Goal: Task Accomplishment & Management: Use online tool/utility

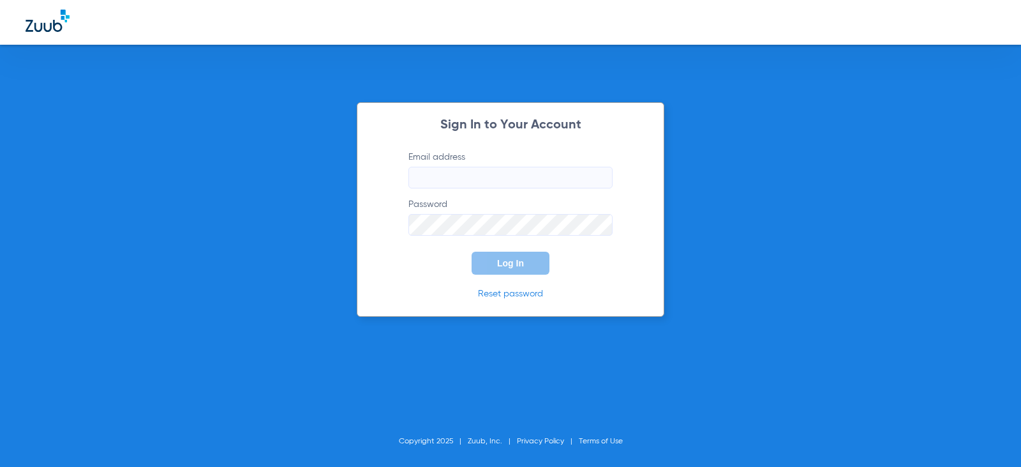
click at [502, 188] on input "Email address" at bounding box center [510, 178] width 204 height 22
type input "natashavillalta58@mydentalmail.com"
click at [472, 251] on button "Log In" at bounding box center [511, 262] width 78 height 23
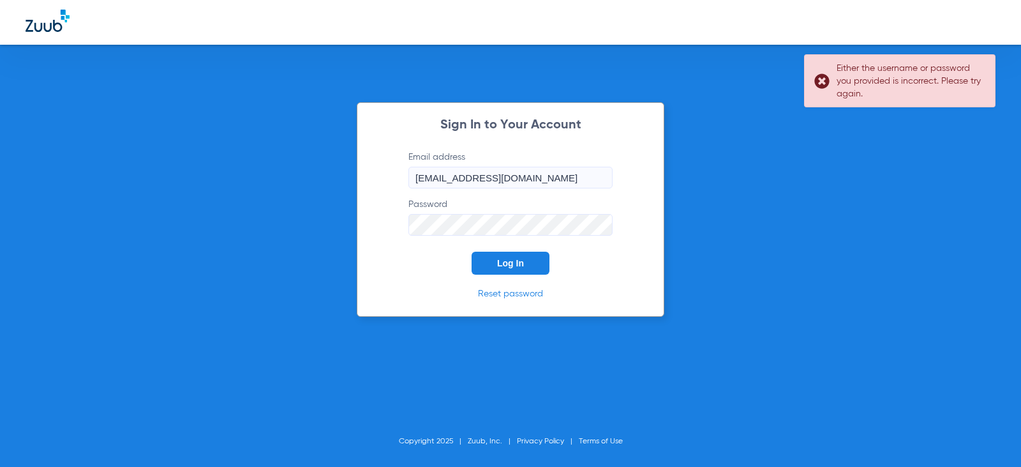
click at [504, 259] on span "Log In" at bounding box center [510, 263] width 27 height 10
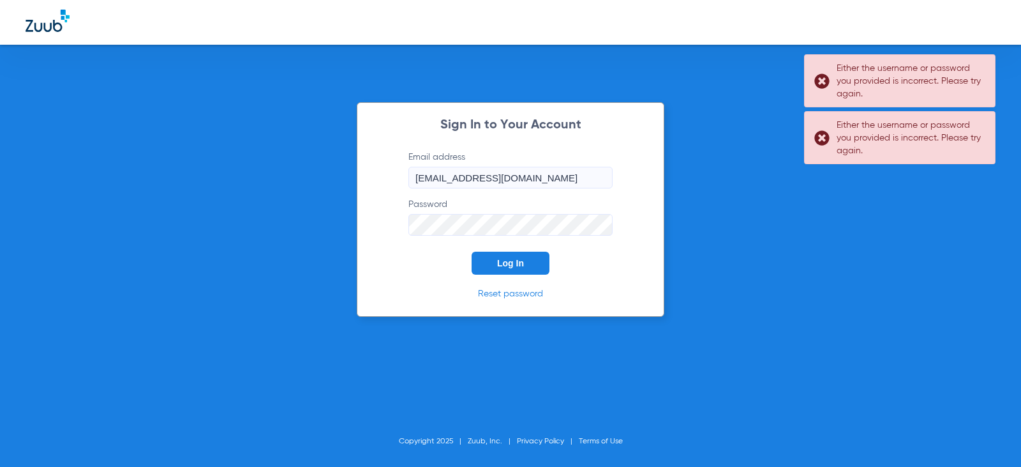
click at [394, 227] on form "Email address natashavillalta58@mydentalmail.com Password Log In" at bounding box center [510, 213] width 243 height 124
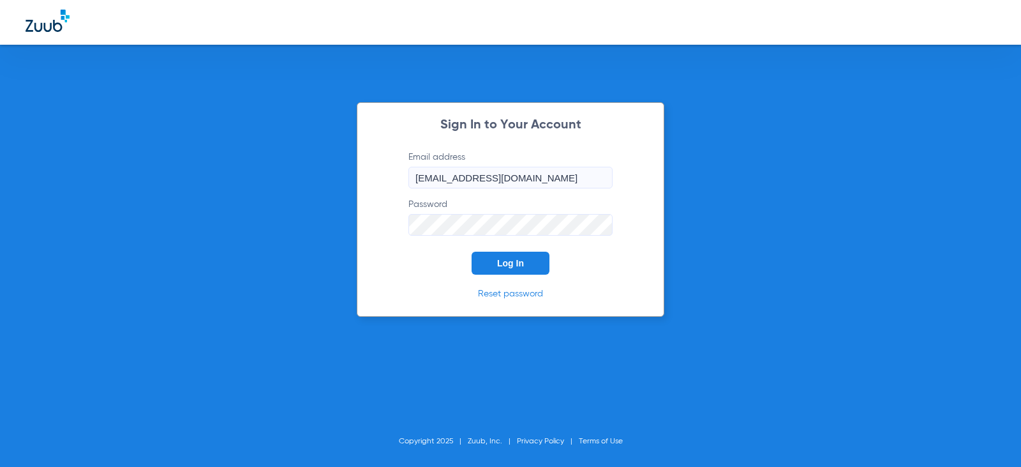
click at [472, 251] on button "Log In" at bounding box center [511, 262] width 78 height 23
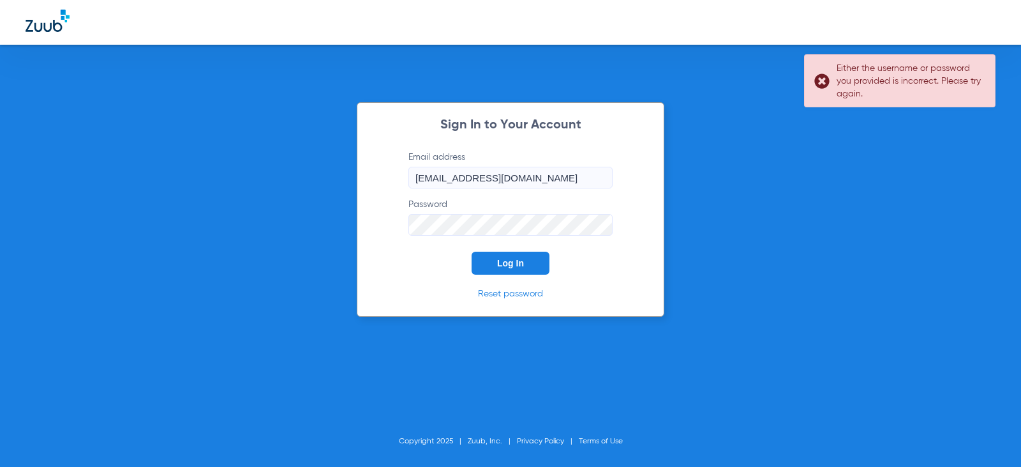
click at [296, 227] on div "Sign In to Your Account Email address natashavillalta58@mydentalmail.com Passwo…" at bounding box center [510, 233] width 1021 height 467
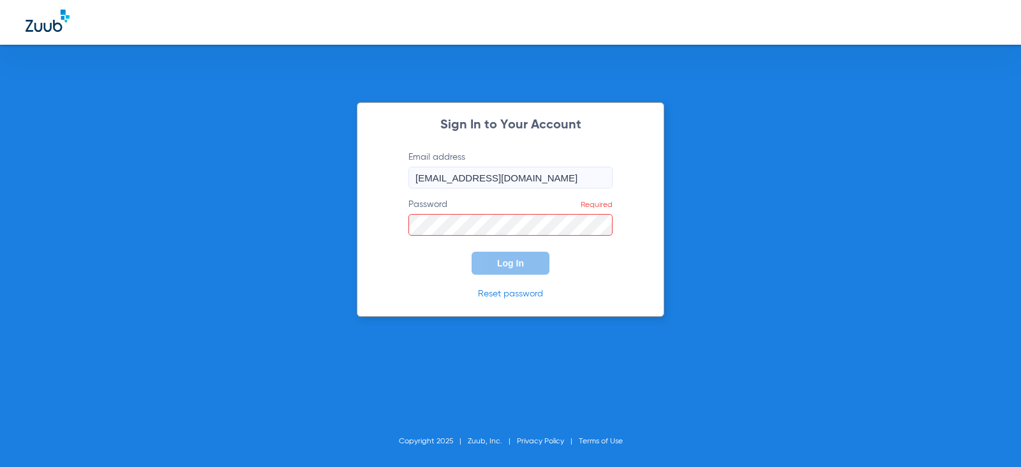
click at [413, 176] on input "natashavillalta58@mydentalmail.com" at bounding box center [510, 178] width 204 height 22
click at [472, 251] on button "Log In" at bounding box center [511, 262] width 78 height 23
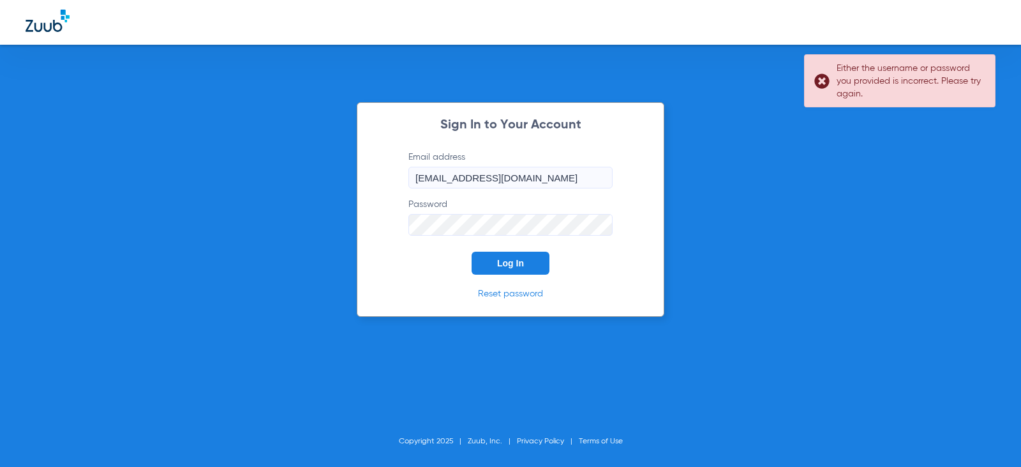
click at [394, 215] on form "Email address natashavillalta58@mydentalmail.com Password Log In" at bounding box center [510, 213] width 243 height 124
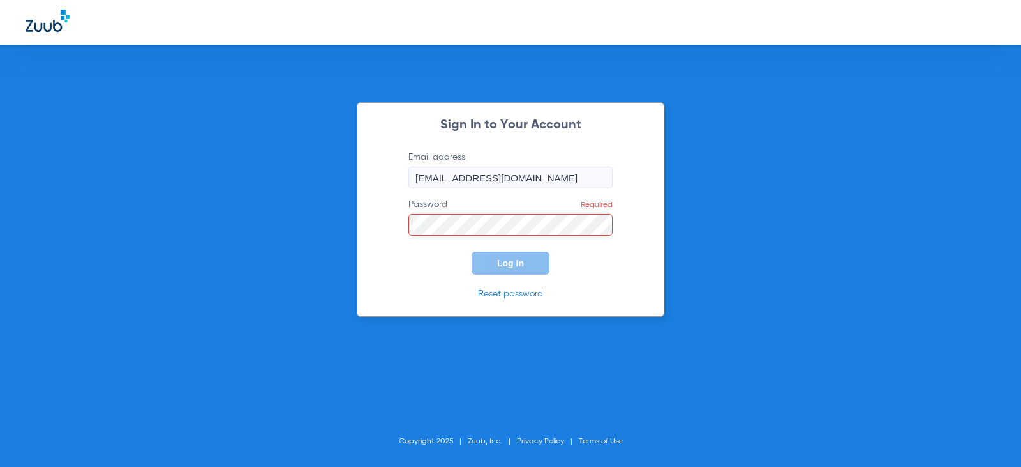
click at [531, 296] on link "Reset password" at bounding box center [510, 293] width 65 height 9
click at [490, 256] on button "Log In" at bounding box center [511, 262] width 78 height 23
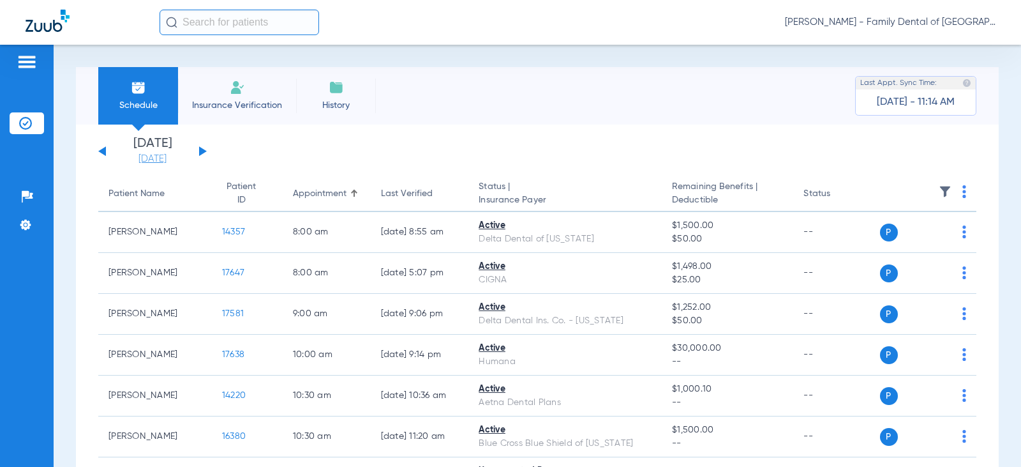
click at [156, 157] on link "10-10-2025" at bounding box center [152, 159] width 77 height 13
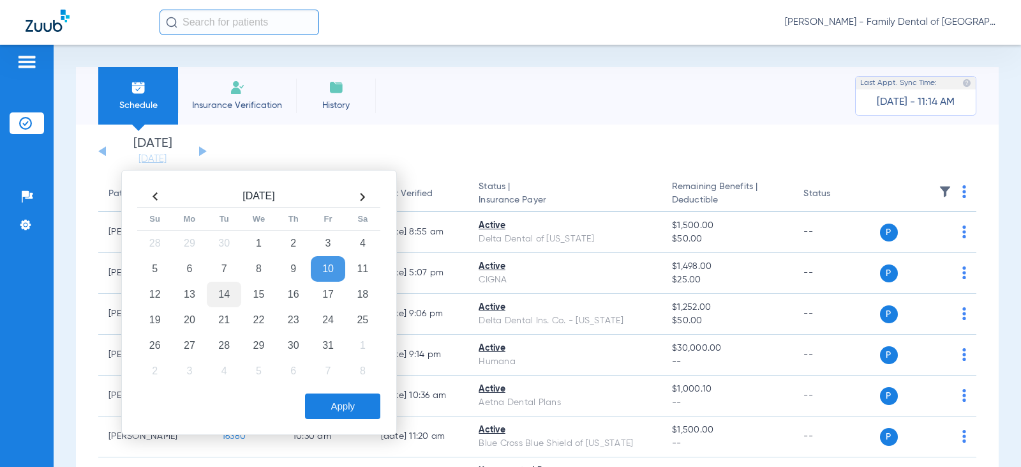
click at [221, 289] on td "14" at bounding box center [224, 294] width 34 height 26
click at [321, 402] on button "Apply" at bounding box center [342, 406] width 75 height 26
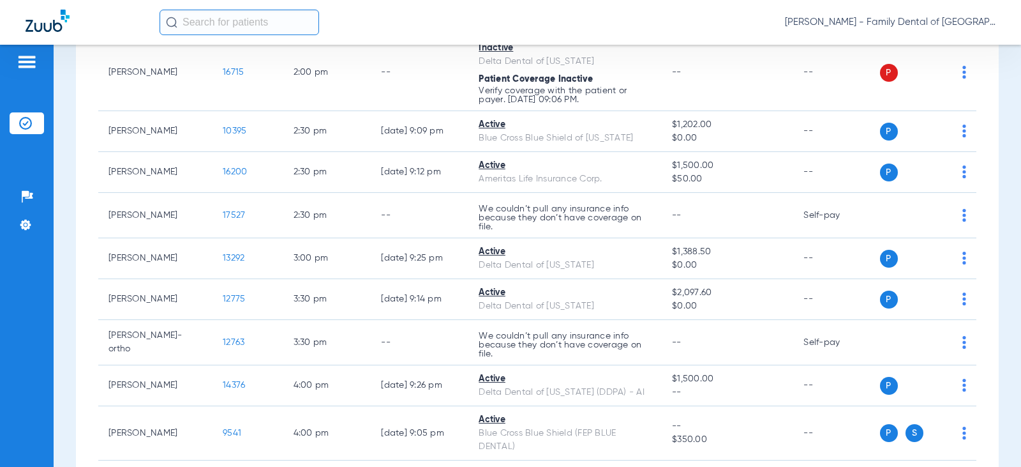
scroll to position [957, 0]
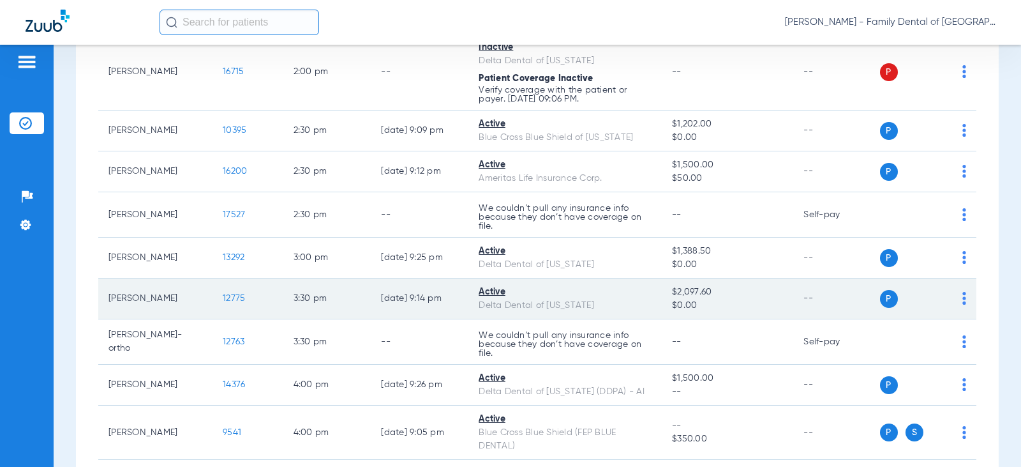
click at [223, 297] on span "12775" at bounding box center [234, 298] width 22 height 9
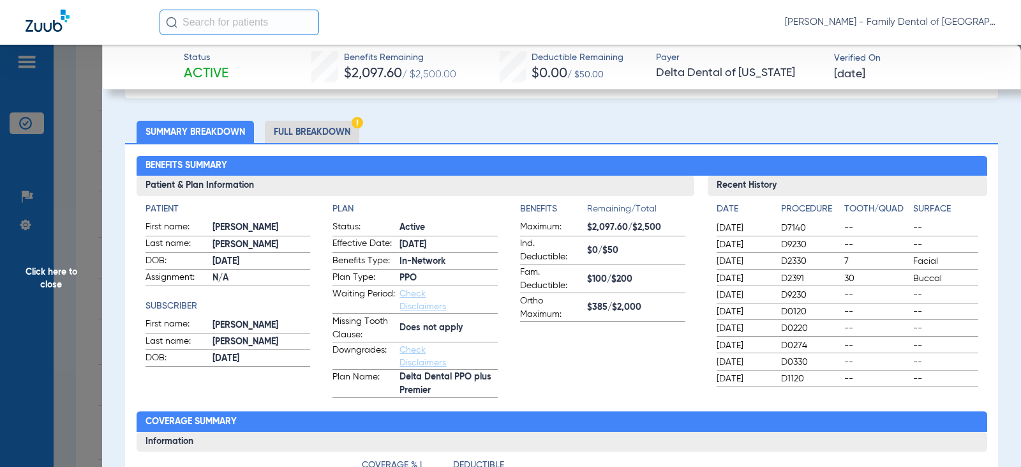
scroll to position [0, 0]
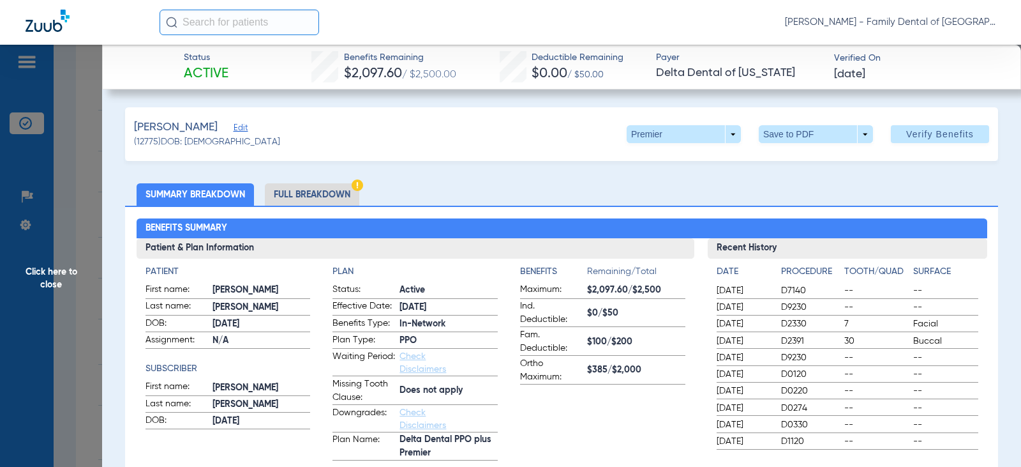
click at [306, 184] on li "Full Breakdown" at bounding box center [312, 194] width 94 height 22
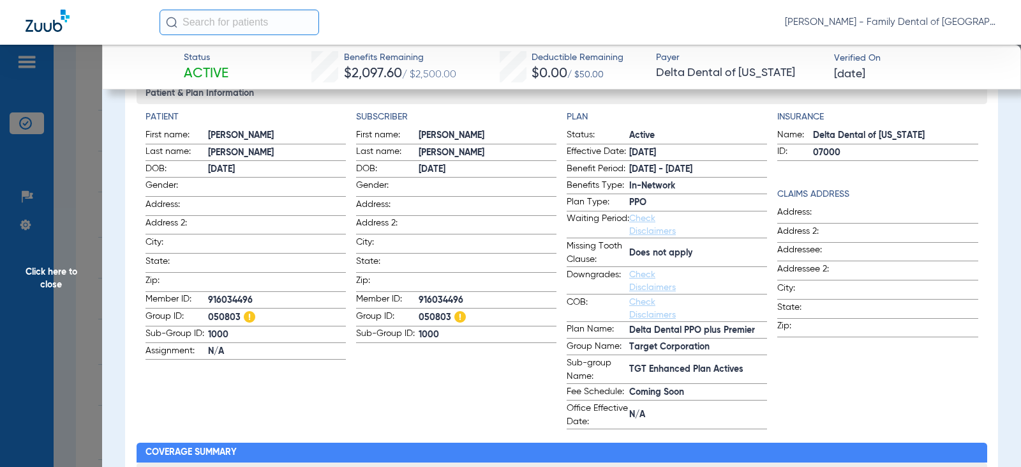
scroll to position [128, 0]
